Goal: Contribute content: Add original content to the website for others to see

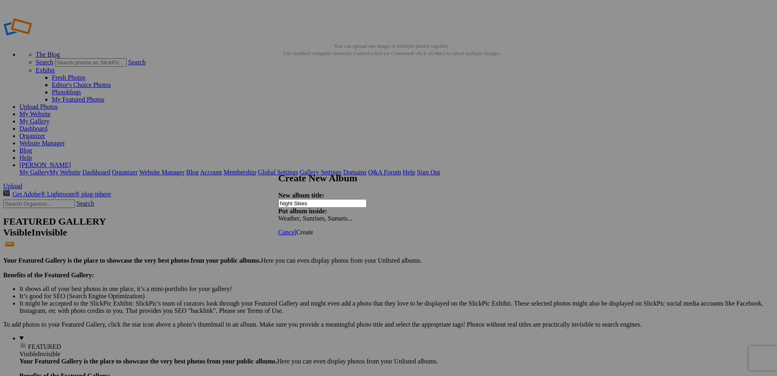
type input "Night Skies"
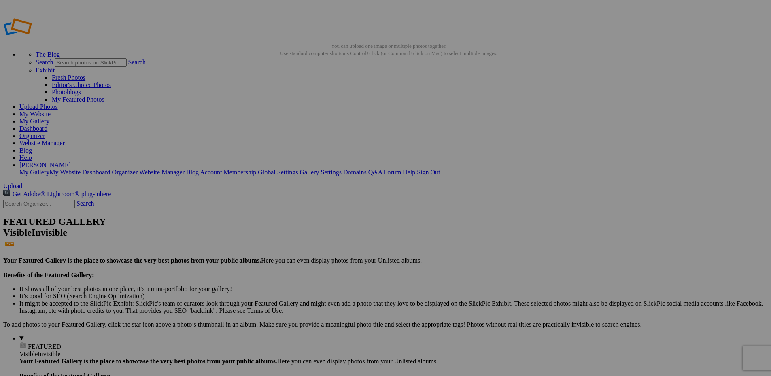
click at [49, 118] on link "My Gallery" at bounding box center [34, 121] width 30 height 7
